Goal: Task Accomplishment & Management: Use online tool/utility

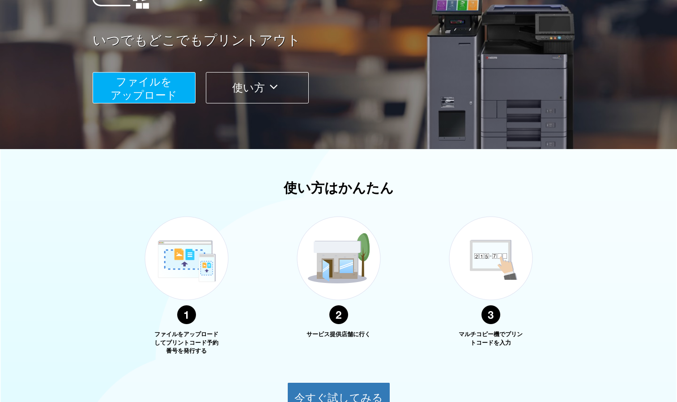
scroll to position [142, 0]
click at [143, 90] on span "ファイルを ​​アップロード" at bounding box center [144, 88] width 67 height 26
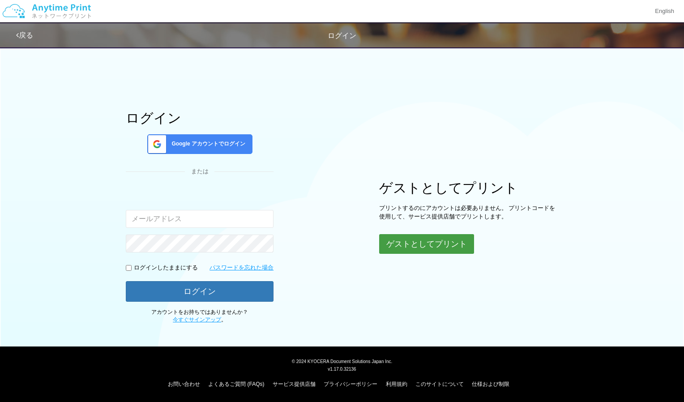
click at [435, 253] on button "ゲストとしてプリント" at bounding box center [426, 244] width 95 height 20
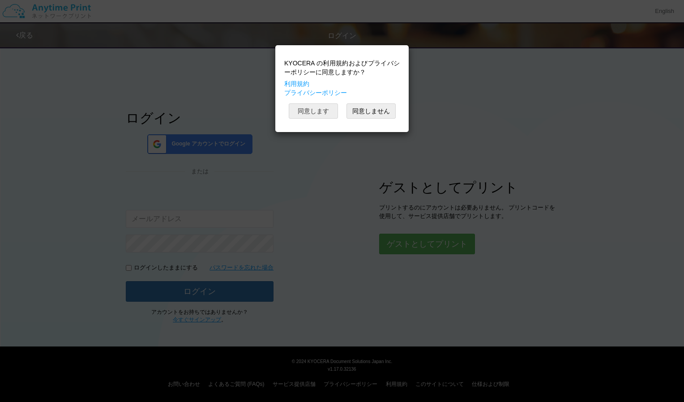
click at [319, 113] on button "同意します" at bounding box center [313, 110] width 49 height 15
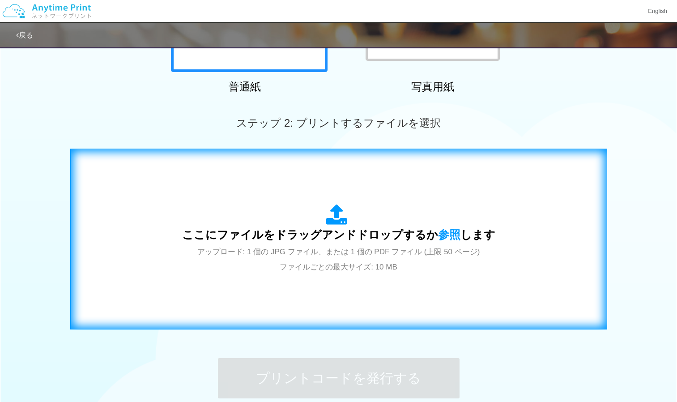
scroll to position [279, 0]
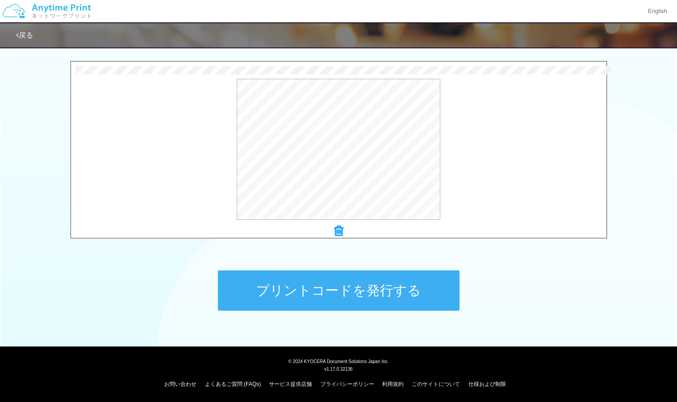
click at [430, 283] on button "プリントコードを発行する" at bounding box center [339, 290] width 242 height 40
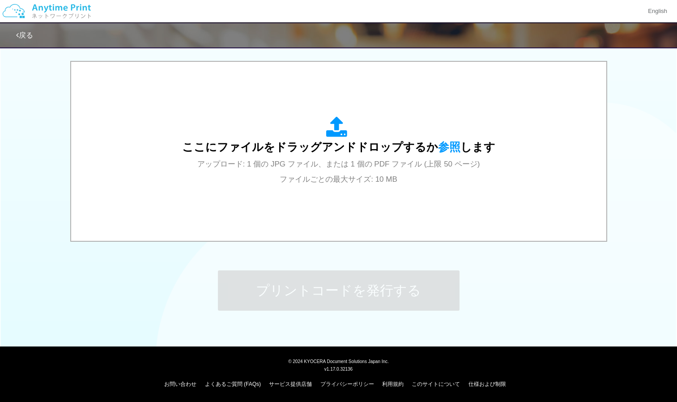
scroll to position [0, 0]
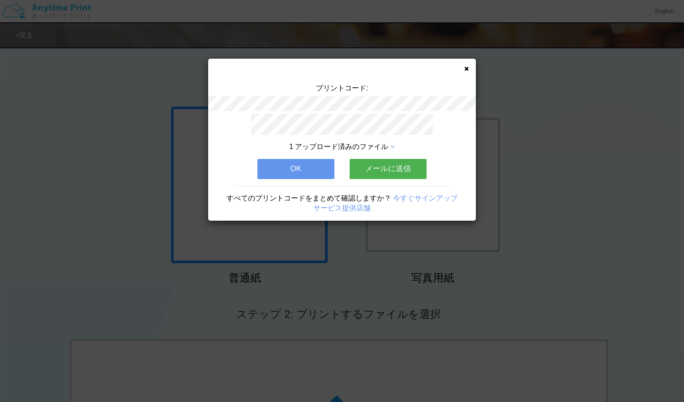
click at [301, 174] on button "OK" at bounding box center [295, 169] width 77 height 20
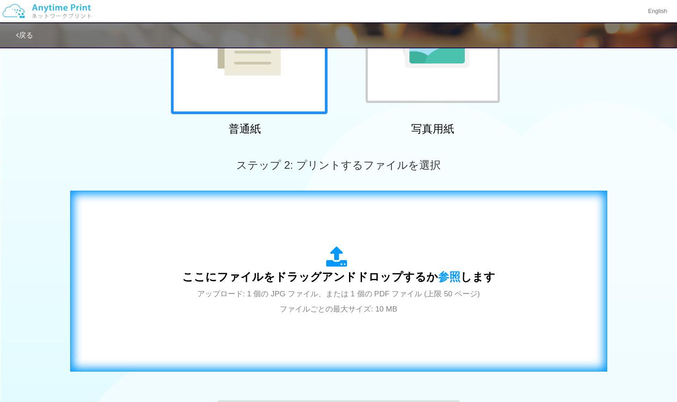
scroll to position [150, 0]
click at [445, 238] on div "ここにファイルをドラッグアンドドロップするか 参照 します アップロード: 1 個の JPG ファイル、または 1 個の PDF ファイル (上限 50 ペー…" at bounding box center [339, 281] width 518 height 162
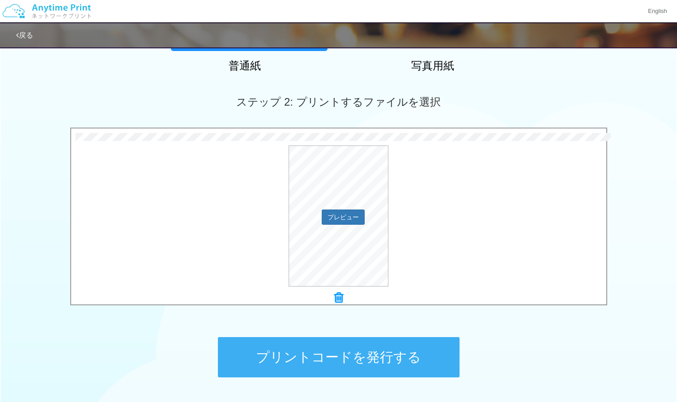
scroll to position [213, 0]
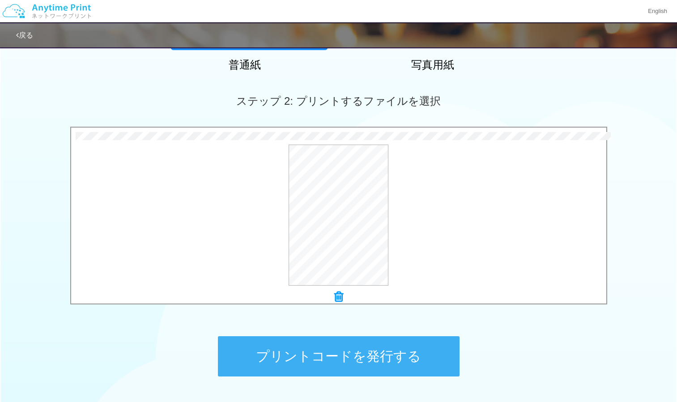
click at [359, 374] on button "プリントコードを発行する" at bounding box center [339, 356] width 242 height 40
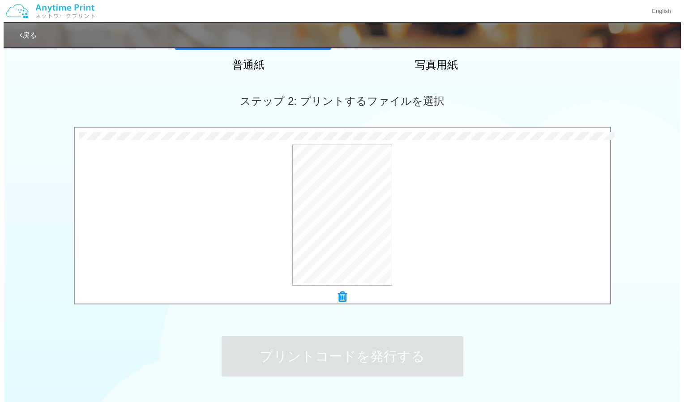
scroll to position [0, 0]
